Goal: Task Accomplishment & Management: Use online tool/utility

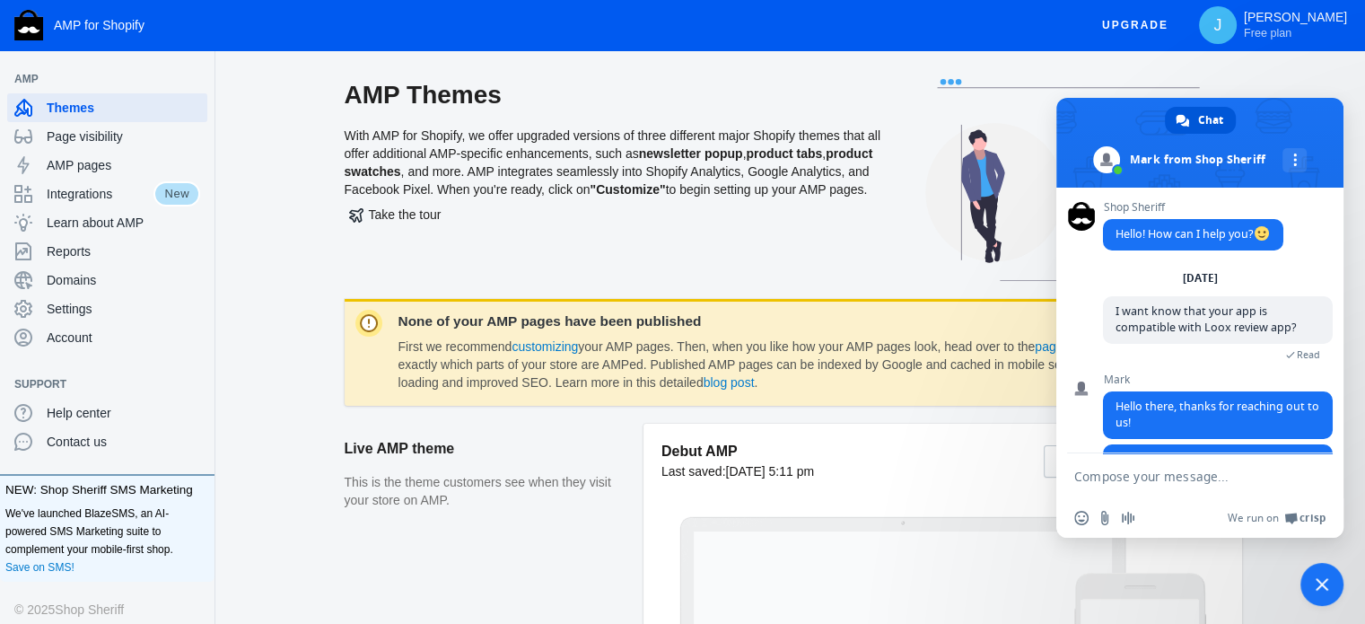
scroll to position [148, 0]
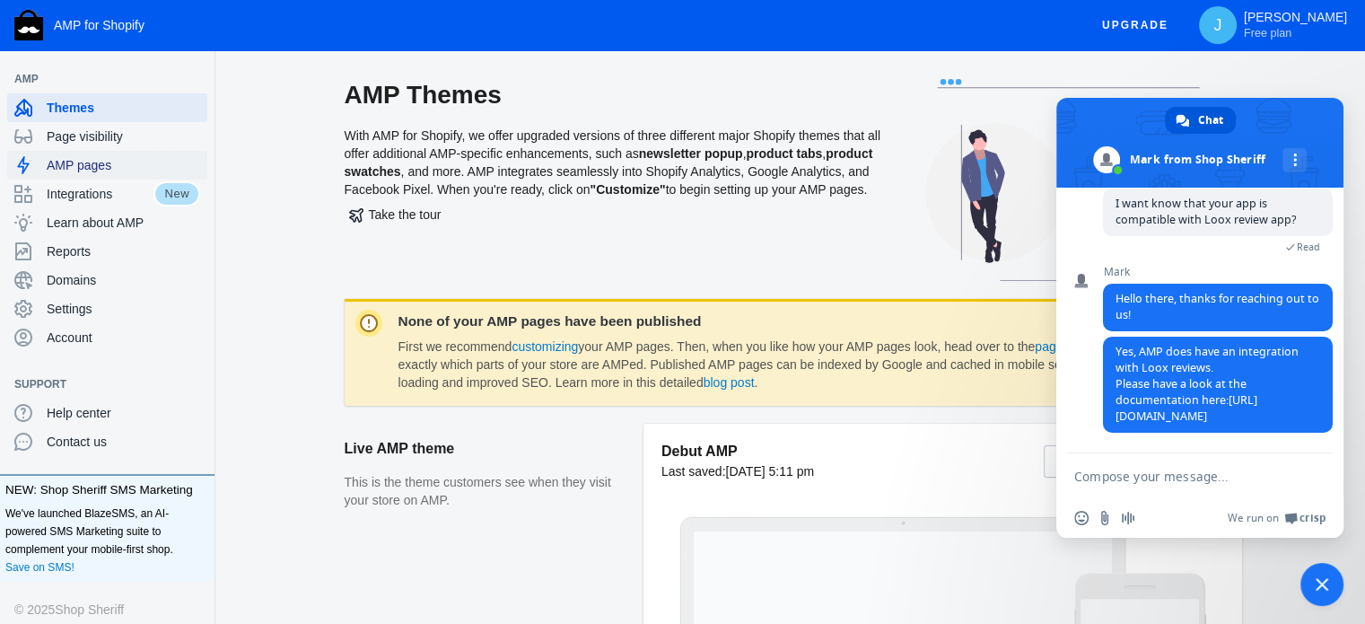
click at [81, 172] on span "AMP pages" at bounding box center [123, 165] width 153 height 18
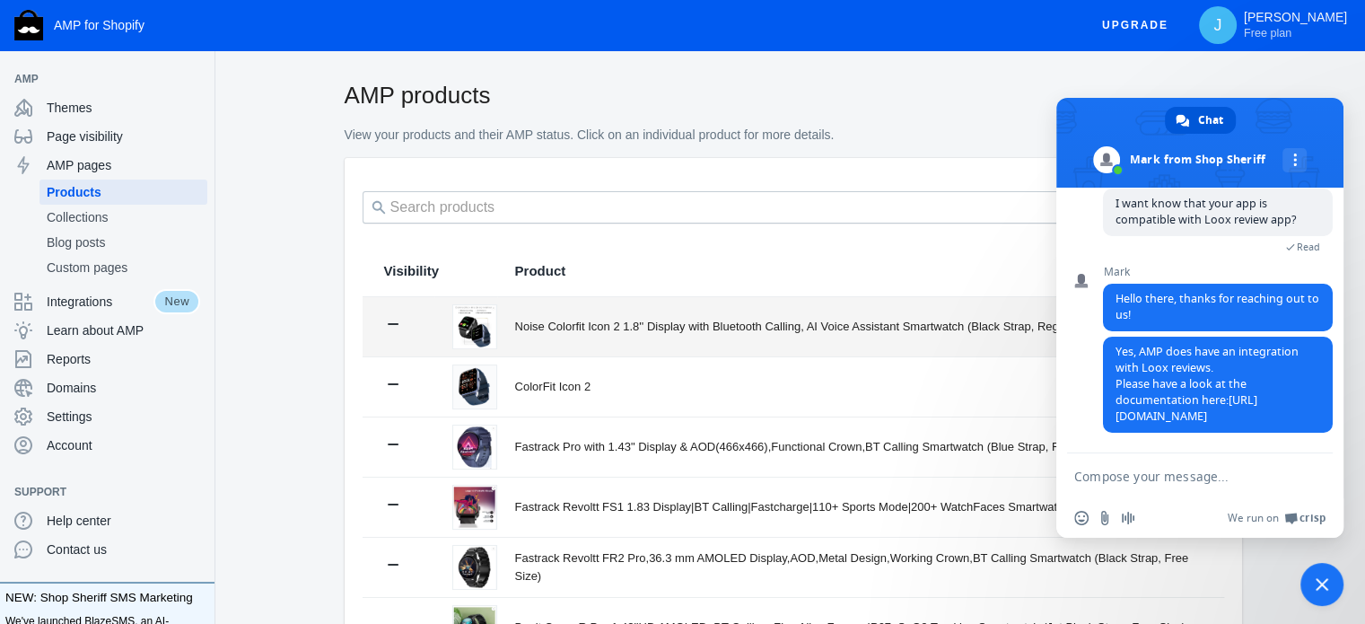
click at [720, 327] on div "Noise Colorfit Icon 2 1.8'' Display with Bluetooth Calling, AI Voice Assistant …" at bounding box center [858, 327] width 687 height 18
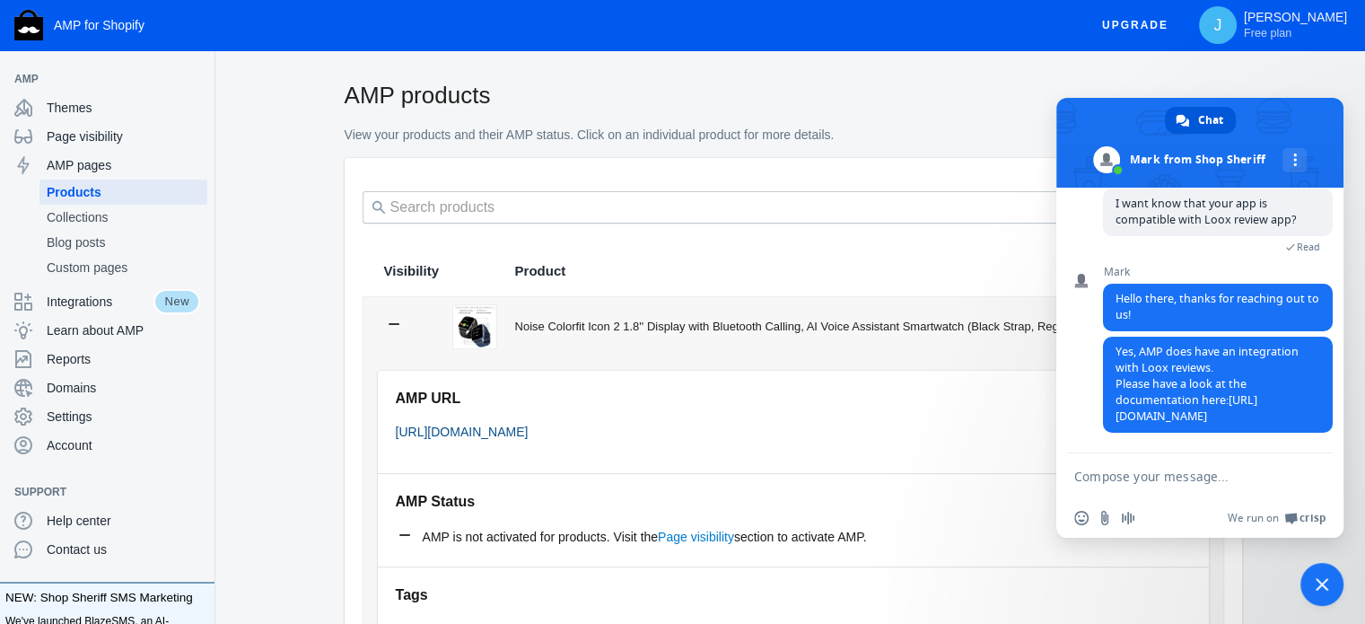
click at [528, 427] on link "https://jash-asmani.myshopify.com/a/s/products/noise-colorfit-icon-2-1-8-displa…" at bounding box center [462, 431] width 133 height 14
click at [1331, 589] on span "Close chat" at bounding box center [1321, 584] width 43 height 43
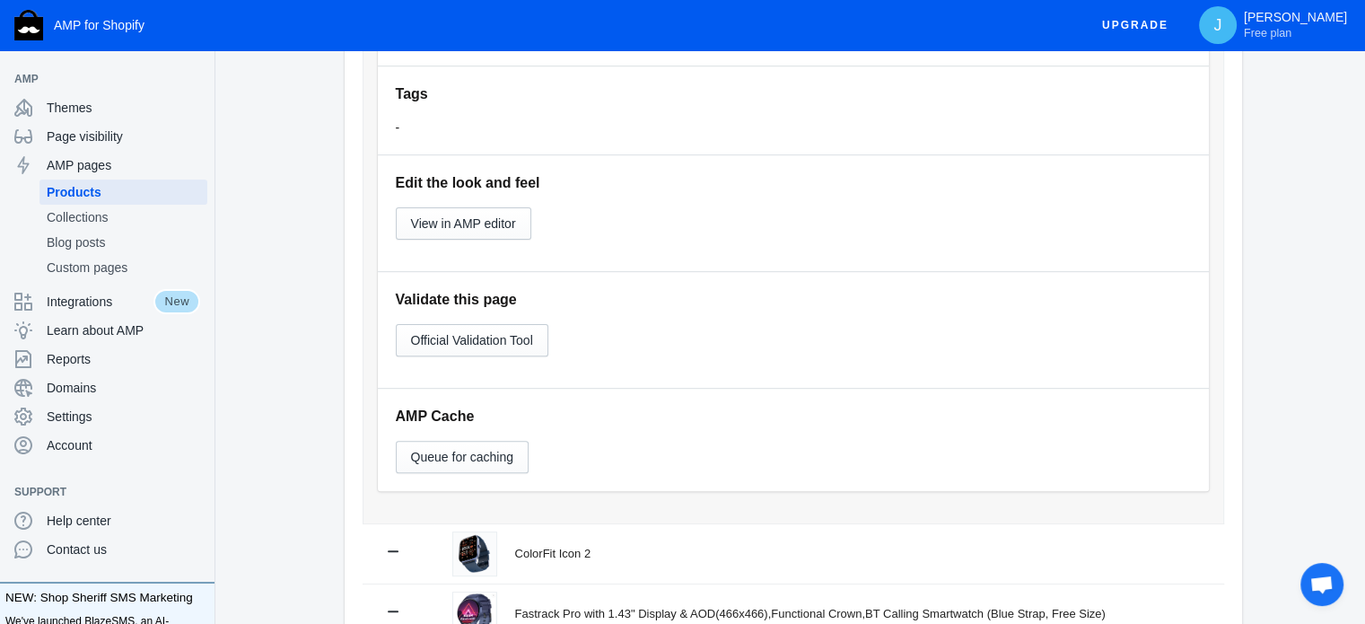
scroll to position [449, 0]
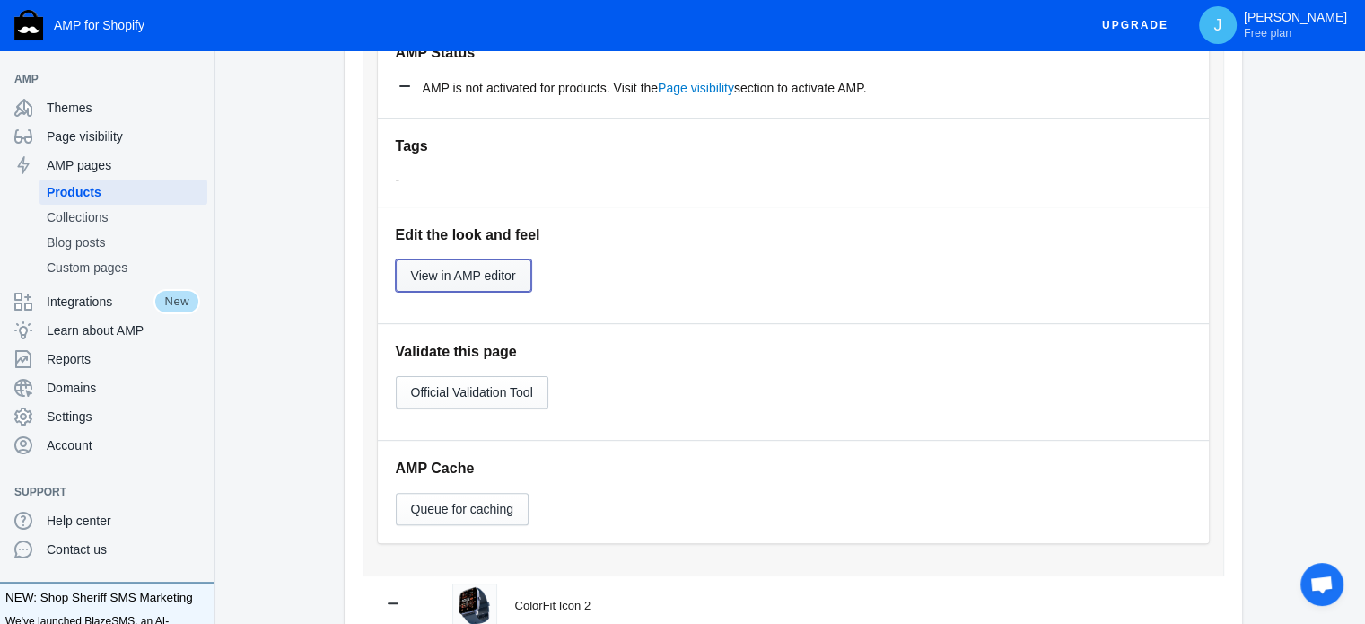
click at [451, 283] on span "View in AMP editor" at bounding box center [463, 275] width 105 height 14
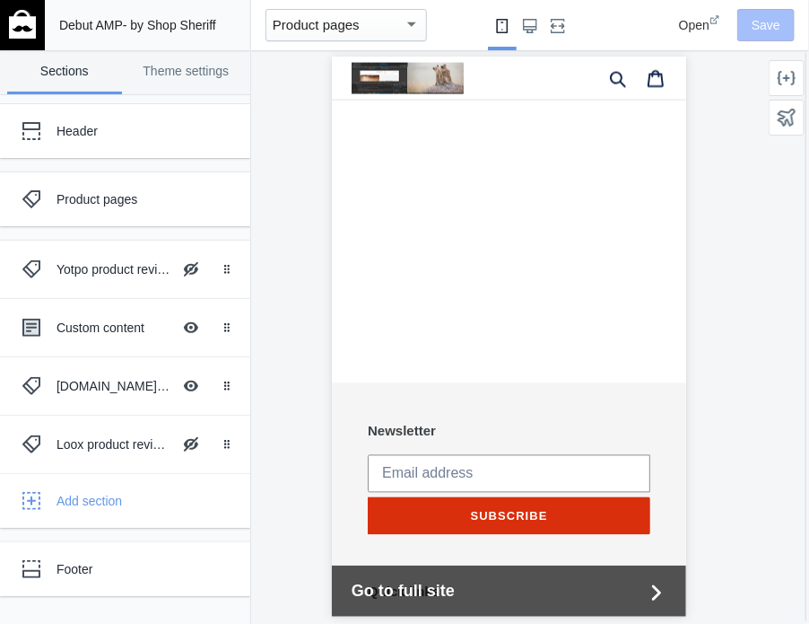
scroll to position [2781, 0]
